Goal: Find specific page/section: Find specific page/section

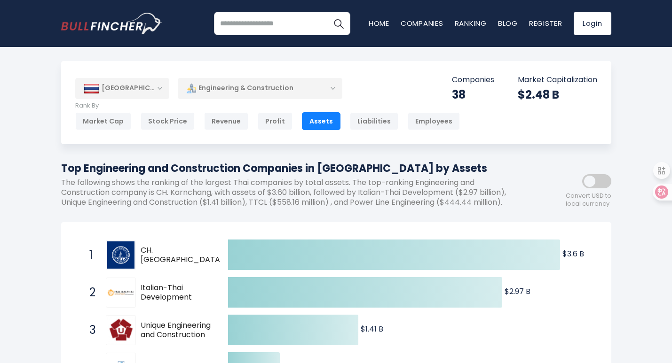
click at [221, 94] on div "Engineering & Construction" at bounding box center [260, 89] width 165 height 22
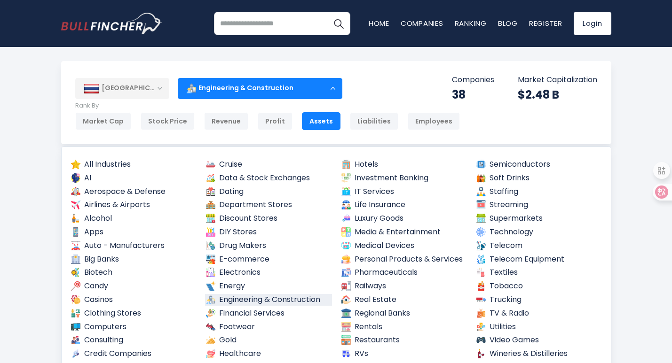
click at [282, 90] on div "Engineering & Construction" at bounding box center [260, 89] width 165 height 22
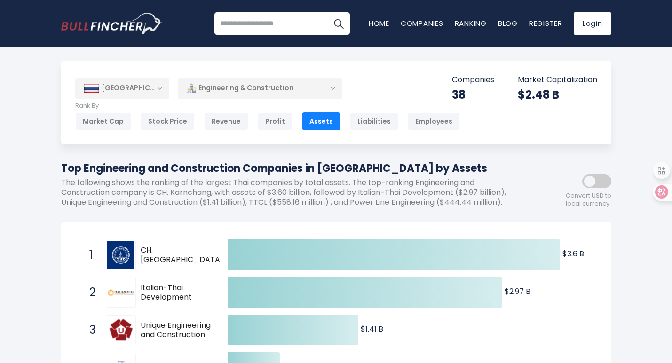
click at [284, 91] on div "Engineering & Construction" at bounding box center [260, 89] width 165 height 22
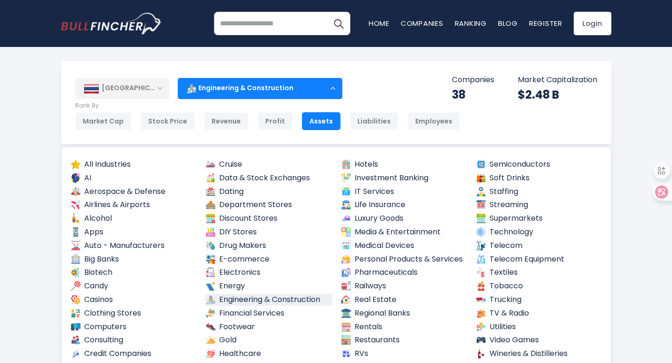
click at [284, 91] on div "Engineering & Construction" at bounding box center [260, 89] width 165 height 22
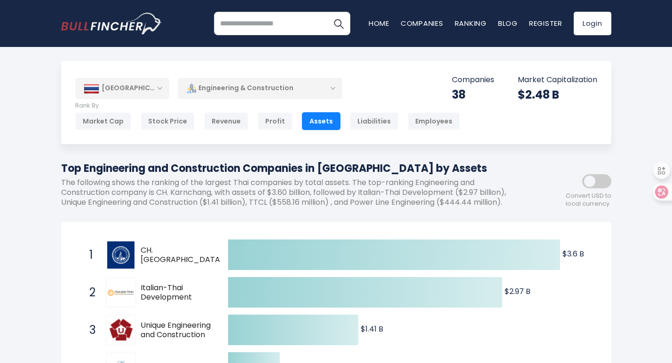
click at [462, 100] on div "38" at bounding box center [473, 94] width 42 height 15
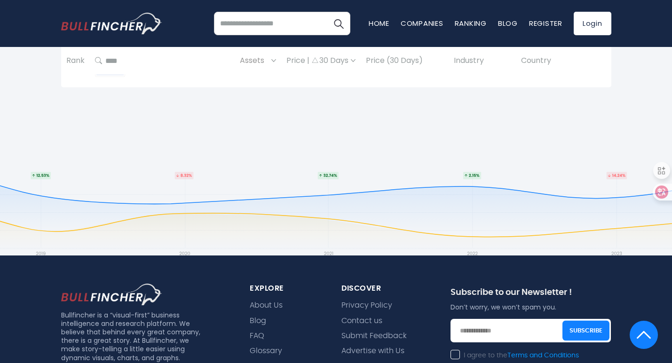
scroll to position [1975, 0]
